Goal: Transaction & Acquisition: Purchase product/service

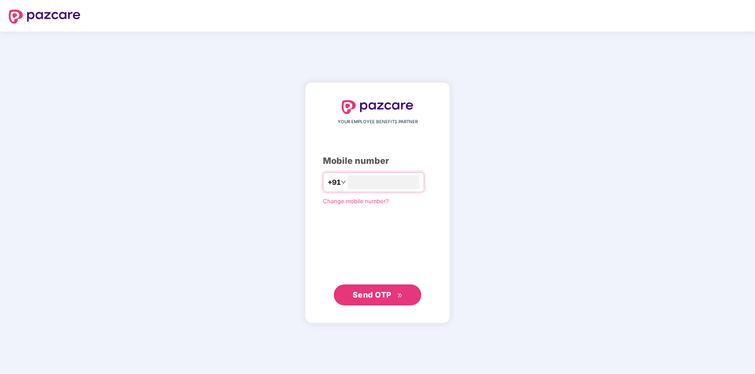
type input "**********"
click at [362, 290] on span "Send OTP" at bounding box center [371, 294] width 39 height 9
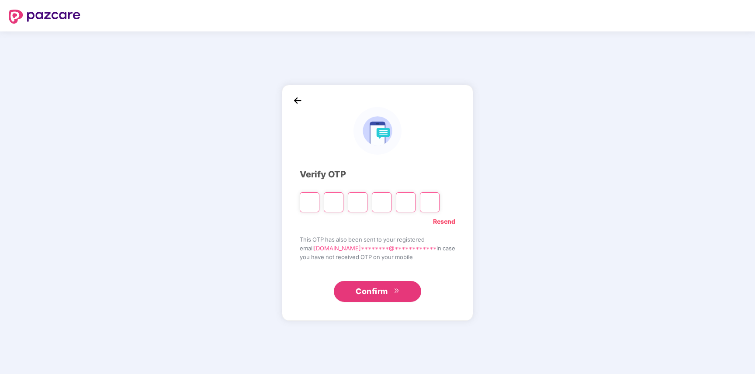
paste input "*"
type input "*"
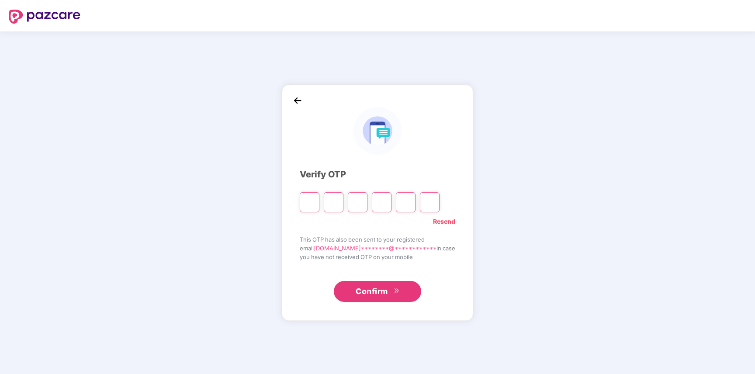
type input "*"
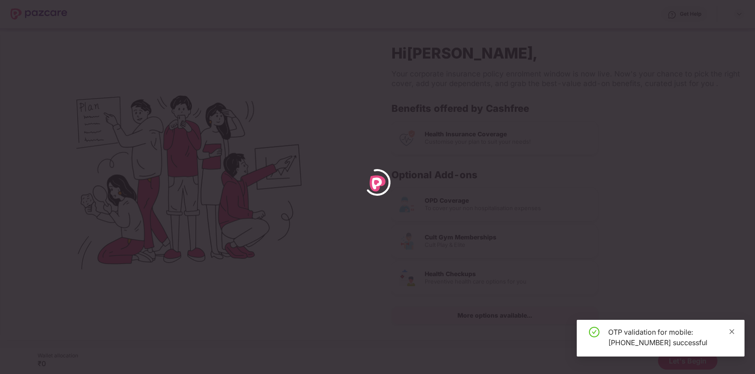
click at [732, 329] on icon "close" at bounding box center [731, 331] width 6 height 6
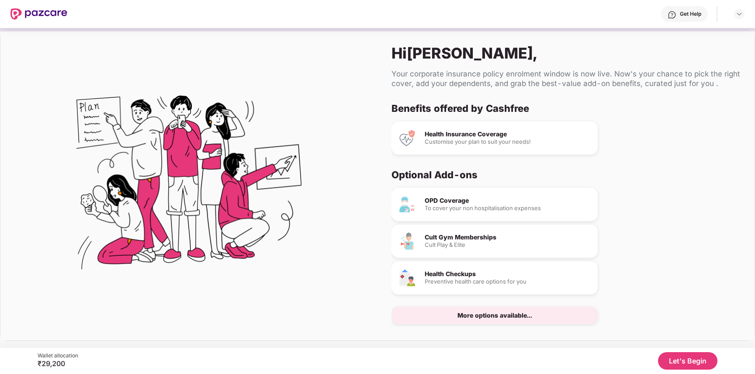
click at [627, 165] on div "Benefits offered by Cashfree Health Insurance Coverage Customise your plan to s…" at bounding box center [565, 214] width 349 height 224
click at [681, 362] on button "Let's Begin" at bounding box center [687, 360] width 59 height 17
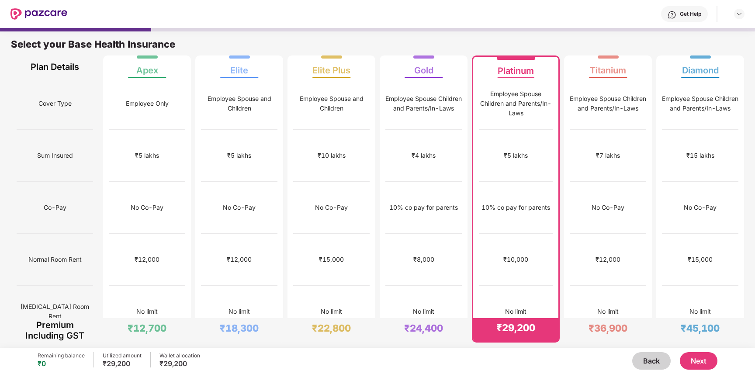
scroll to position [13, 0]
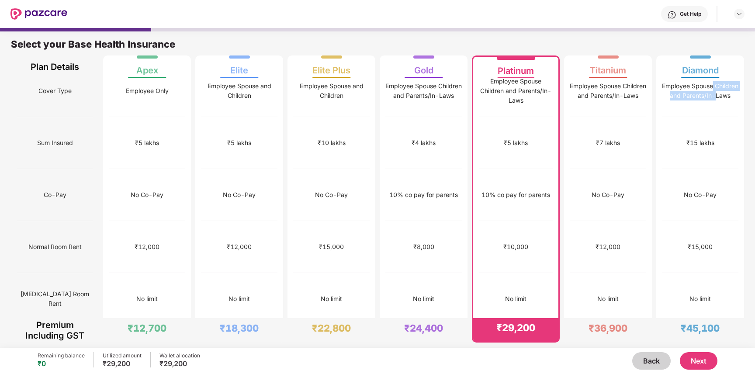
drag, startPoint x: 752, startPoint y: 81, endPoint x: 751, endPoint y: 89, distance: 7.9
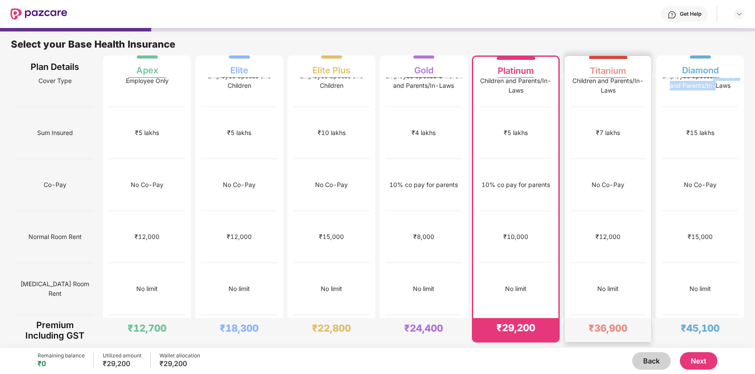
scroll to position [0, 0]
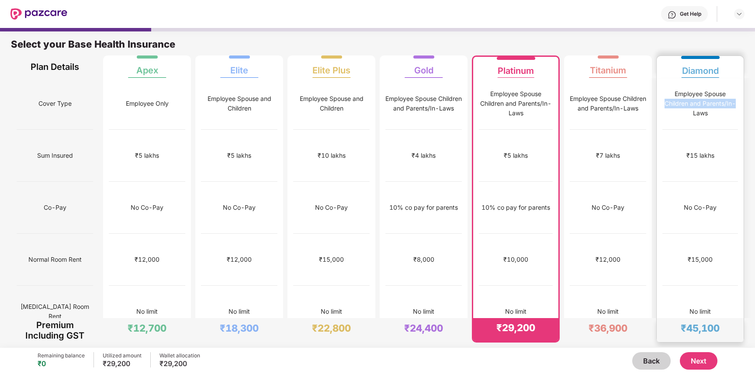
click at [685, 98] on div "Employee Spouse Children and Parents/In-Laws" at bounding box center [700, 103] width 76 height 29
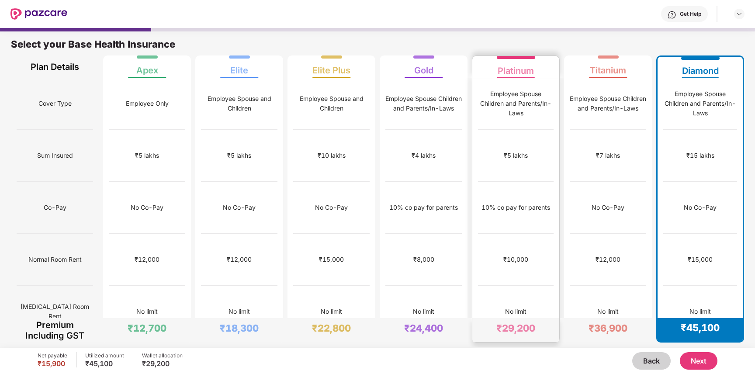
click at [484, 203] on div "10% co pay for parents" at bounding box center [515, 208] width 69 height 10
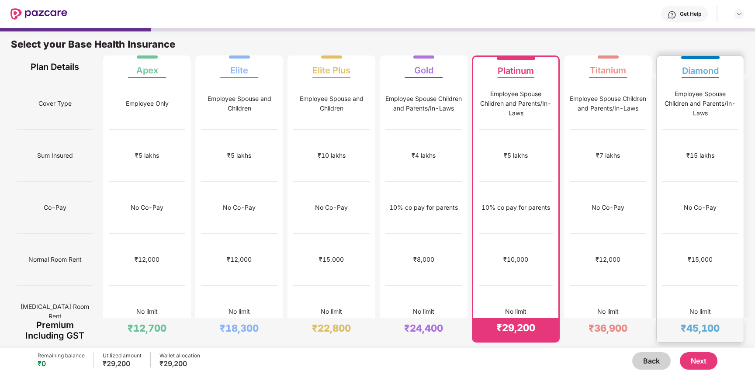
click at [684, 192] on div "No Co-Pay" at bounding box center [700, 208] width 76 height 52
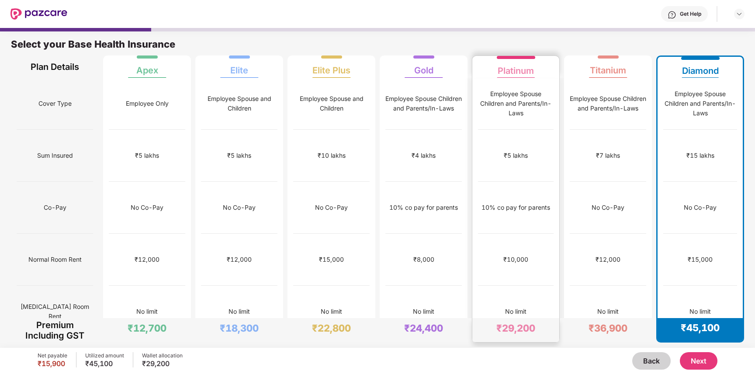
click at [527, 234] on div "₹10,000" at bounding box center [516, 260] width 76 height 52
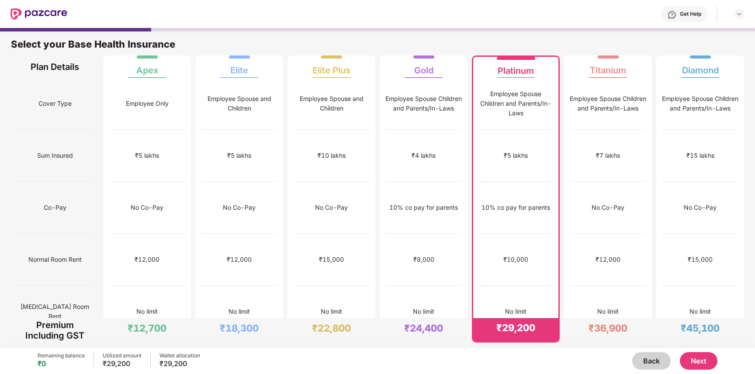
click at [703, 363] on button "Next" at bounding box center [698, 360] width 38 height 17
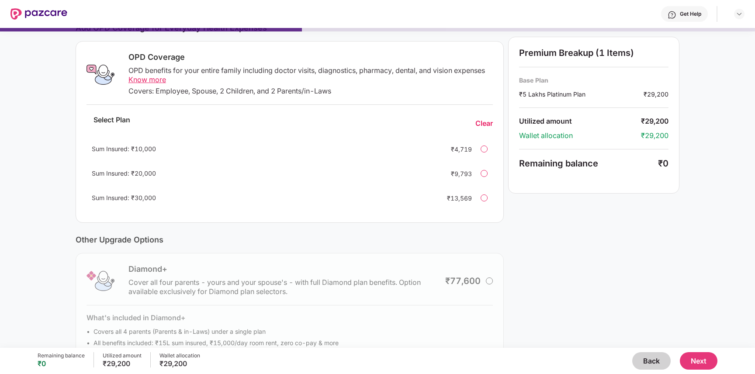
scroll to position [128, 0]
click at [155, 78] on span "Know more" at bounding box center [147, 78] width 38 height 9
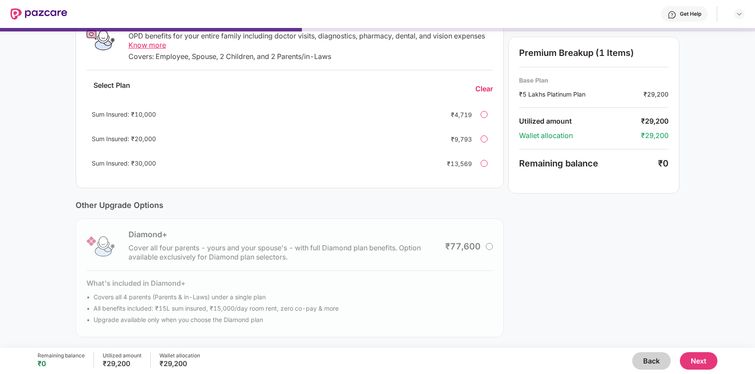
click at [697, 360] on button "Next" at bounding box center [698, 360] width 38 height 17
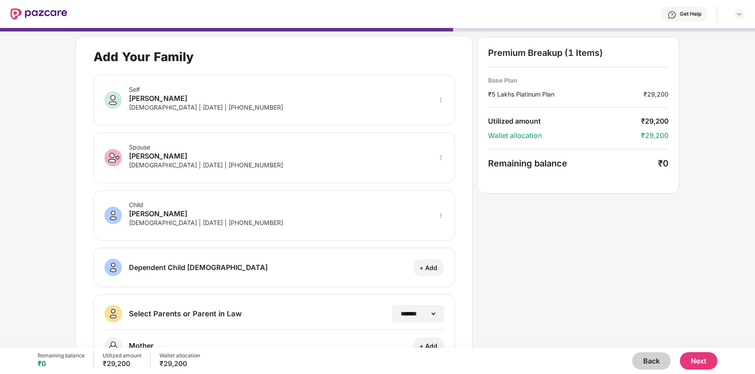
scroll to position [62, 0]
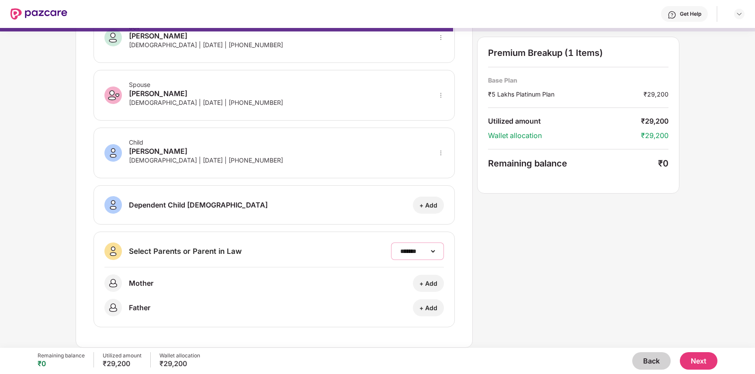
click at [417, 253] on select "**********" at bounding box center [417, 251] width 38 height 7
select select "*******"
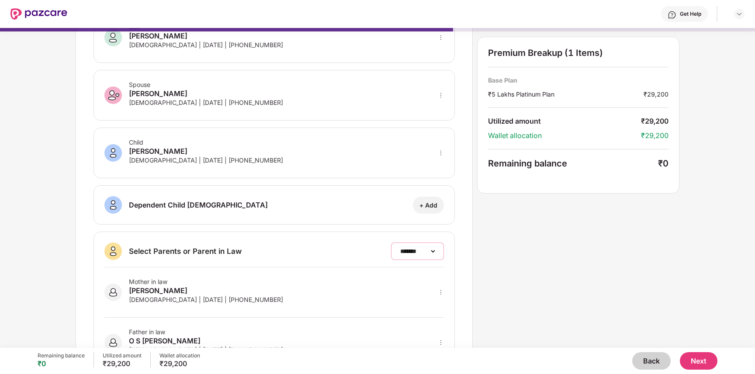
scroll to position [103, 0]
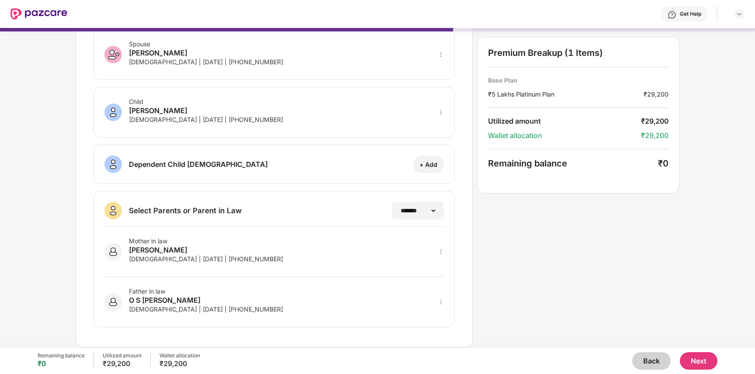
click at [701, 356] on button "Next" at bounding box center [698, 360] width 38 height 17
select select "*******"
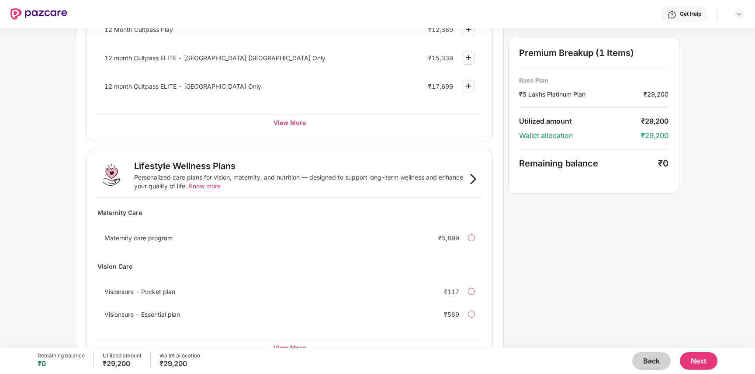
scroll to position [469, 0]
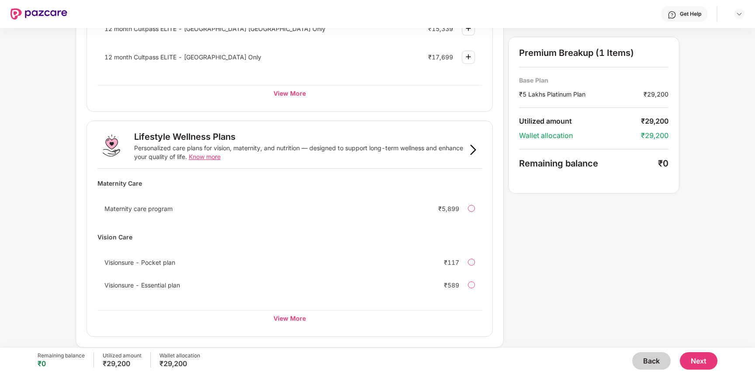
click at [155, 262] on span "Visionsure - Pocket plan" at bounding box center [139, 262] width 71 height 7
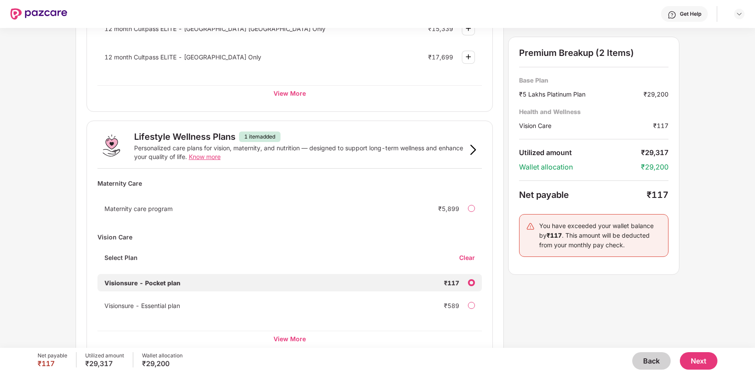
click at [469, 257] on div "Clear" at bounding box center [470, 257] width 23 height 8
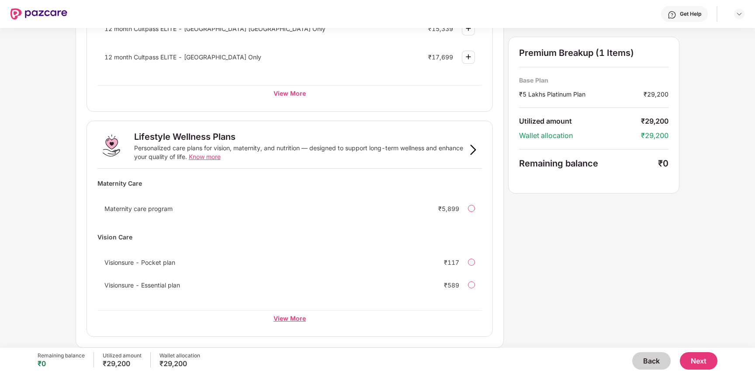
click at [298, 315] on div "View More" at bounding box center [289, 318] width 384 height 16
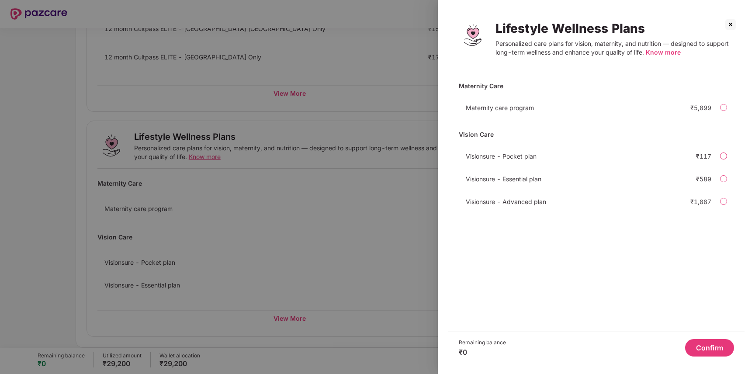
click at [665, 52] on span "Know more" at bounding box center [662, 51] width 35 height 7
click at [728, 25] on img at bounding box center [730, 24] width 14 height 14
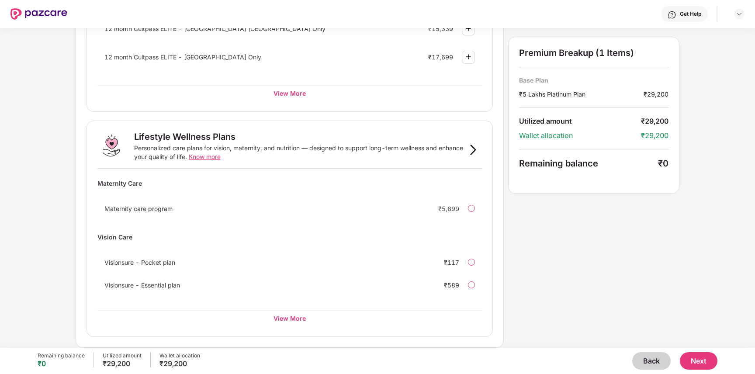
click at [701, 363] on button "Next" at bounding box center [698, 360] width 38 height 17
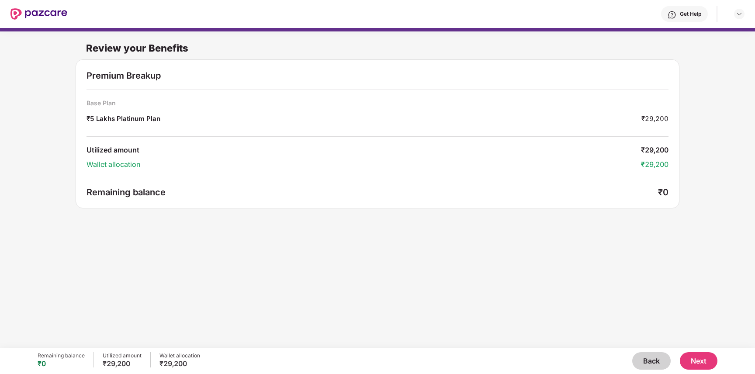
click at [697, 360] on button "Next" at bounding box center [698, 360] width 38 height 17
